Goal: Information Seeking & Learning: Learn about a topic

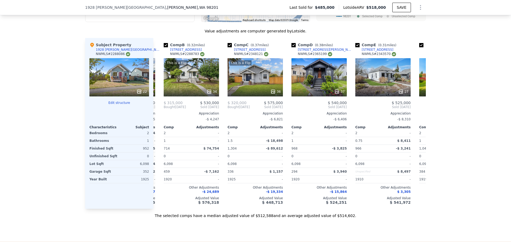
scroll to position [0, 65]
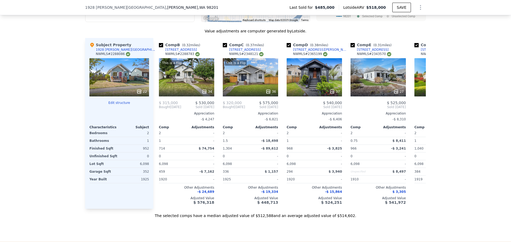
click at [446, 131] on div "We found 12 sales that match your search Listings provided by NWMLS Filters Map…" at bounding box center [255, 66] width 511 height 305
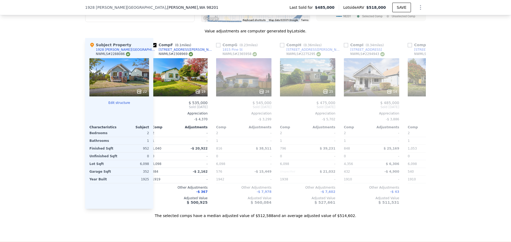
scroll to position [0, 325]
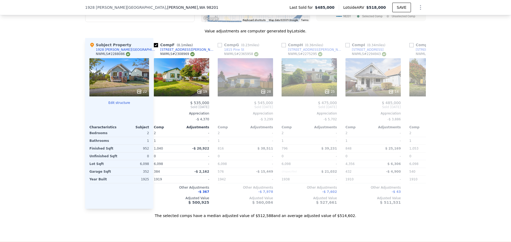
click at [124, 80] on div "22" at bounding box center [119, 77] width 60 height 38
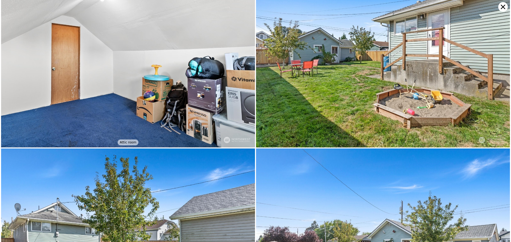
scroll to position [1519, 0]
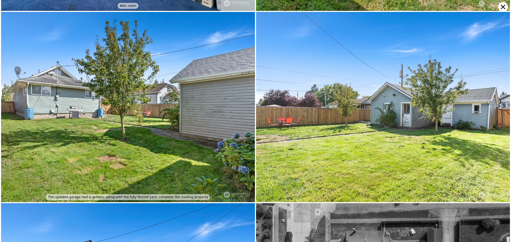
click at [387, 131] on img at bounding box center [383, 107] width 254 height 190
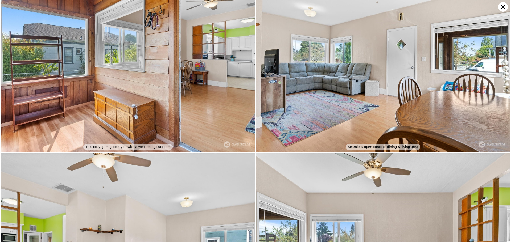
scroll to position [190, 0]
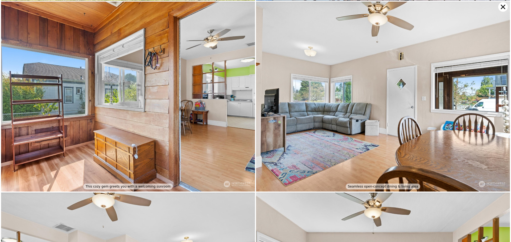
click at [498, 5] on img at bounding box center [383, 97] width 254 height 190
click at [500, 6] on icon at bounding box center [503, 7] width 10 height 10
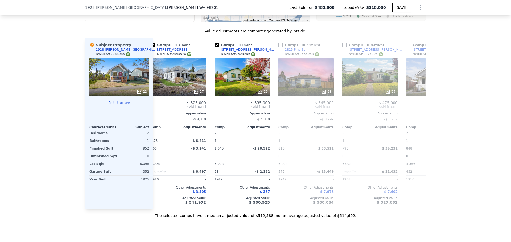
scroll to position [0, 308]
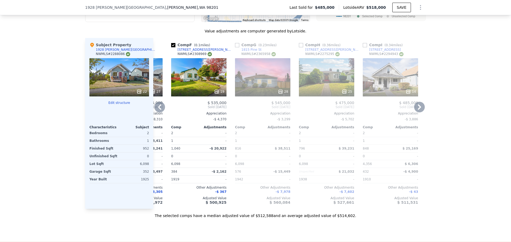
click at [210, 78] on div "19" at bounding box center [198, 77] width 55 height 38
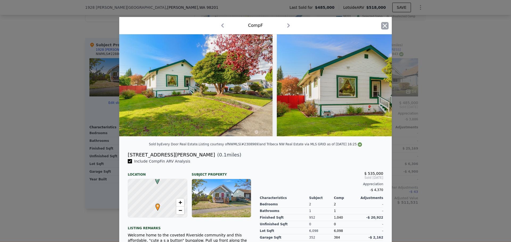
click at [384, 26] on icon "button" at bounding box center [384, 25] width 7 height 7
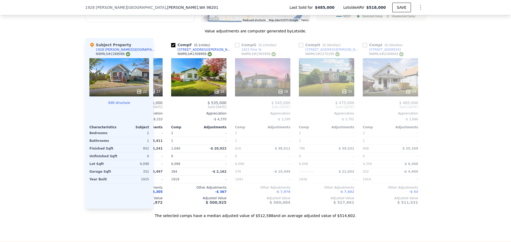
click at [118, 75] on div "22" at bounding box center [119, 77] width 60 height 38
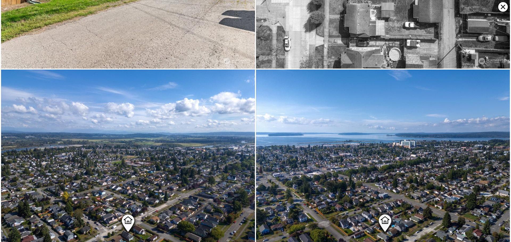
scroll to position [1845, 0]
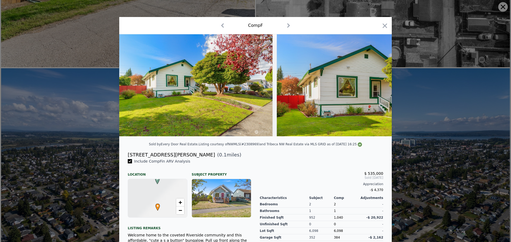
scroll to position [1708, 0]
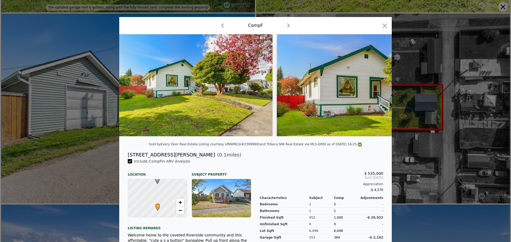
click at [503, 8] on div at bounding box center [255, 121] width 511 height 242
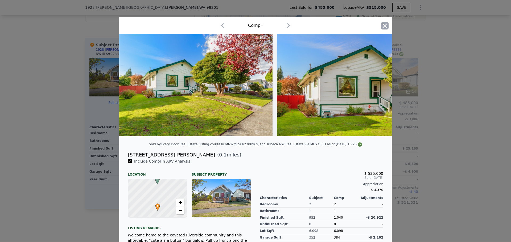
click at [382, 25] on icon "button" at bounding box center [384, 25] width 5 height 5
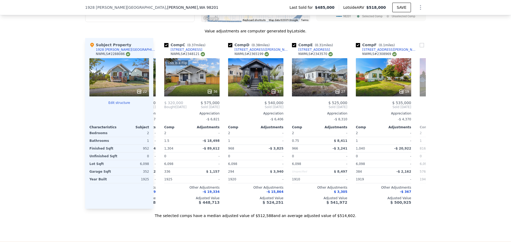
scroll to position [0, 129]
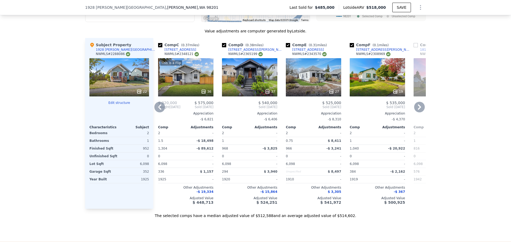
drag, startPoint x: 158, startPoint y: 44, endPoint x: 167, endPoint y: 52, distance: 11.3
click at [158, 44] on input "checkbox" at bounding box center [160, 45] width 4 height 4
checkbox input "false"
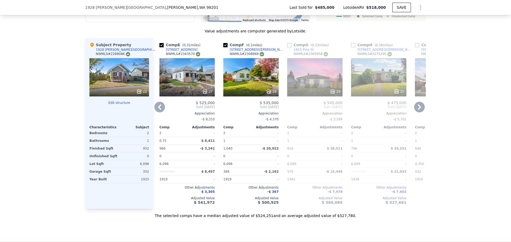
scroll to position [0, 193]
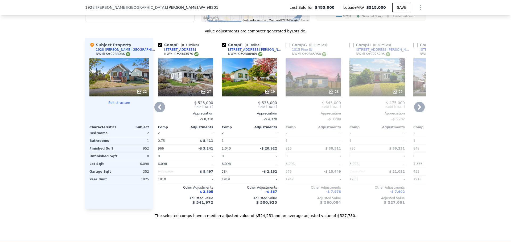
click at [186, 80] on div "27" at bounding box center [185, 77] width 55 height 38
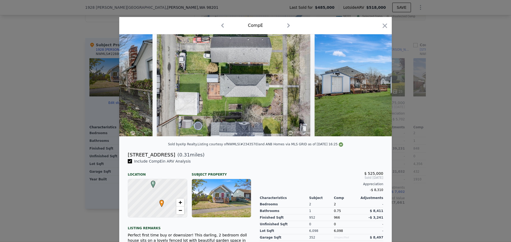
scroll to position [0, 3816]
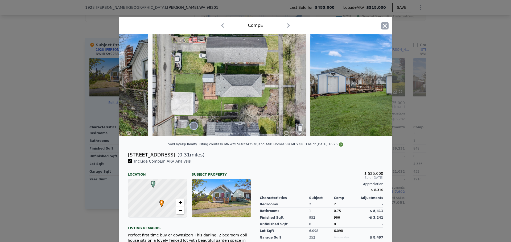
click at [384, 26] on icon "button" at bounding box center [384, 25] width 7 height 7
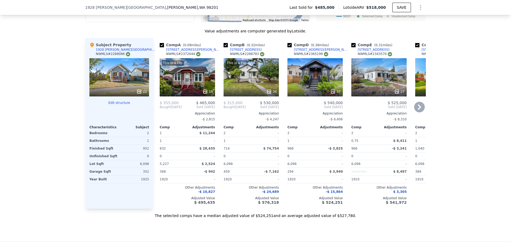
click at [184, 81] on div "This is a Flip 18" at bounding box center [187, 77] width 55 height 38
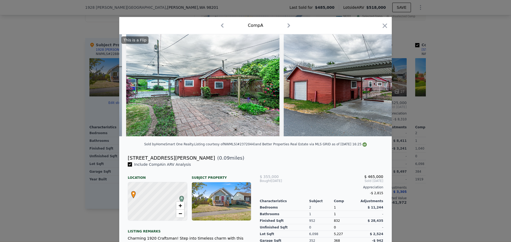
scroll to position [0, 2524]
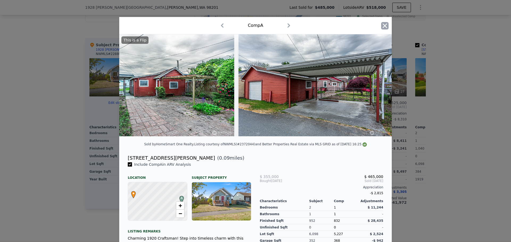
click at [383, 27] on icon "button" at bounding box center [384, 25] width 5 height 5
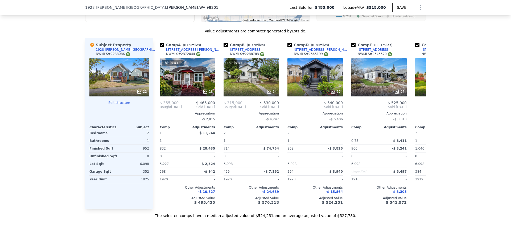
checkbox input "true"
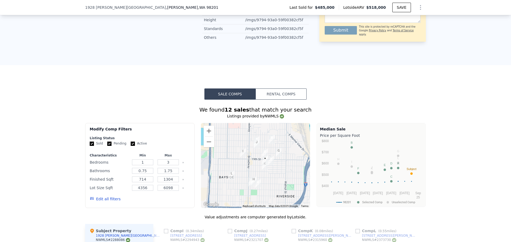
scroll to position [264, 0]
